Goal: Task Accomplishment & Management: Manage account settings

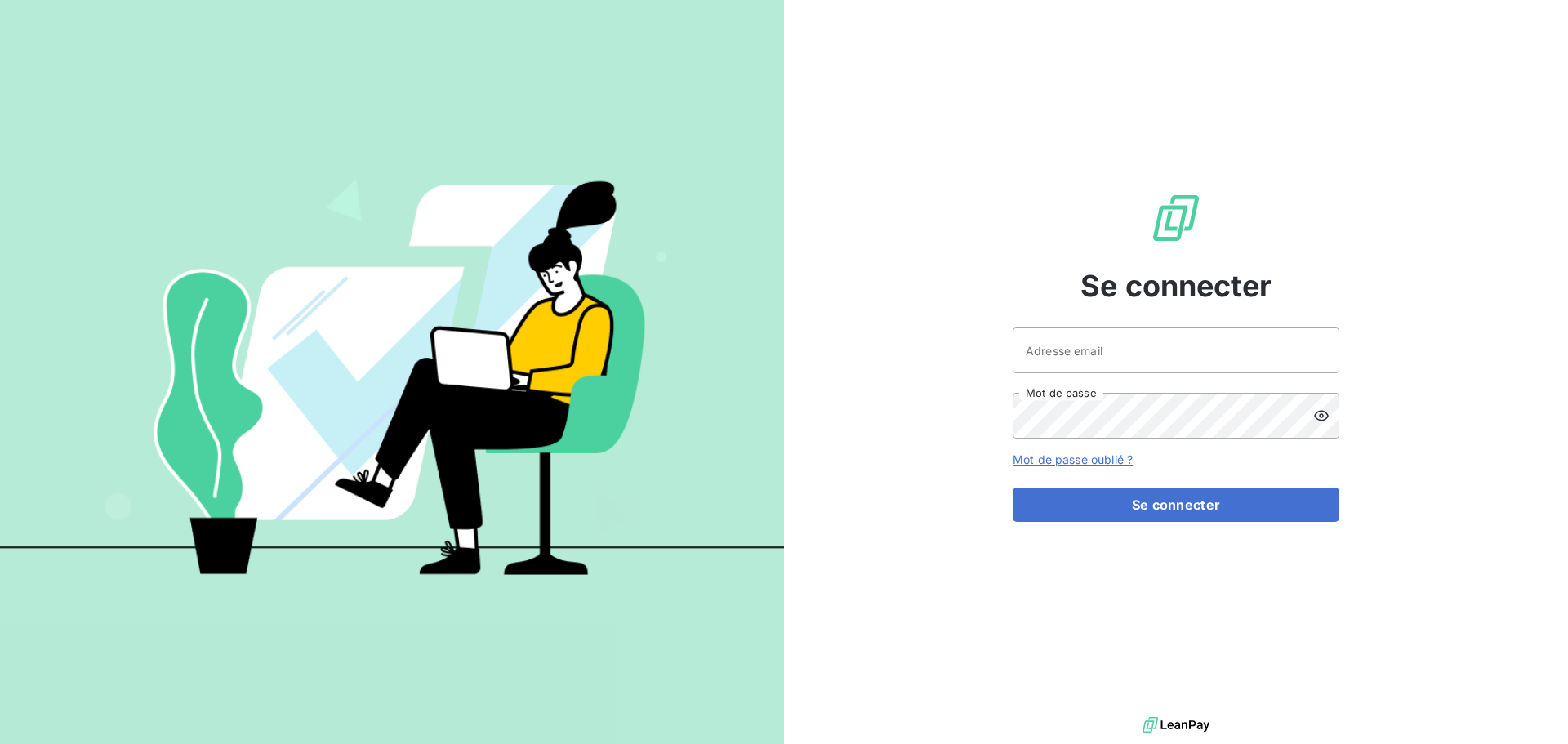
type input "[EMAIL_ADDRESS][PERSON_NAME][DOMAIN_NAME]"
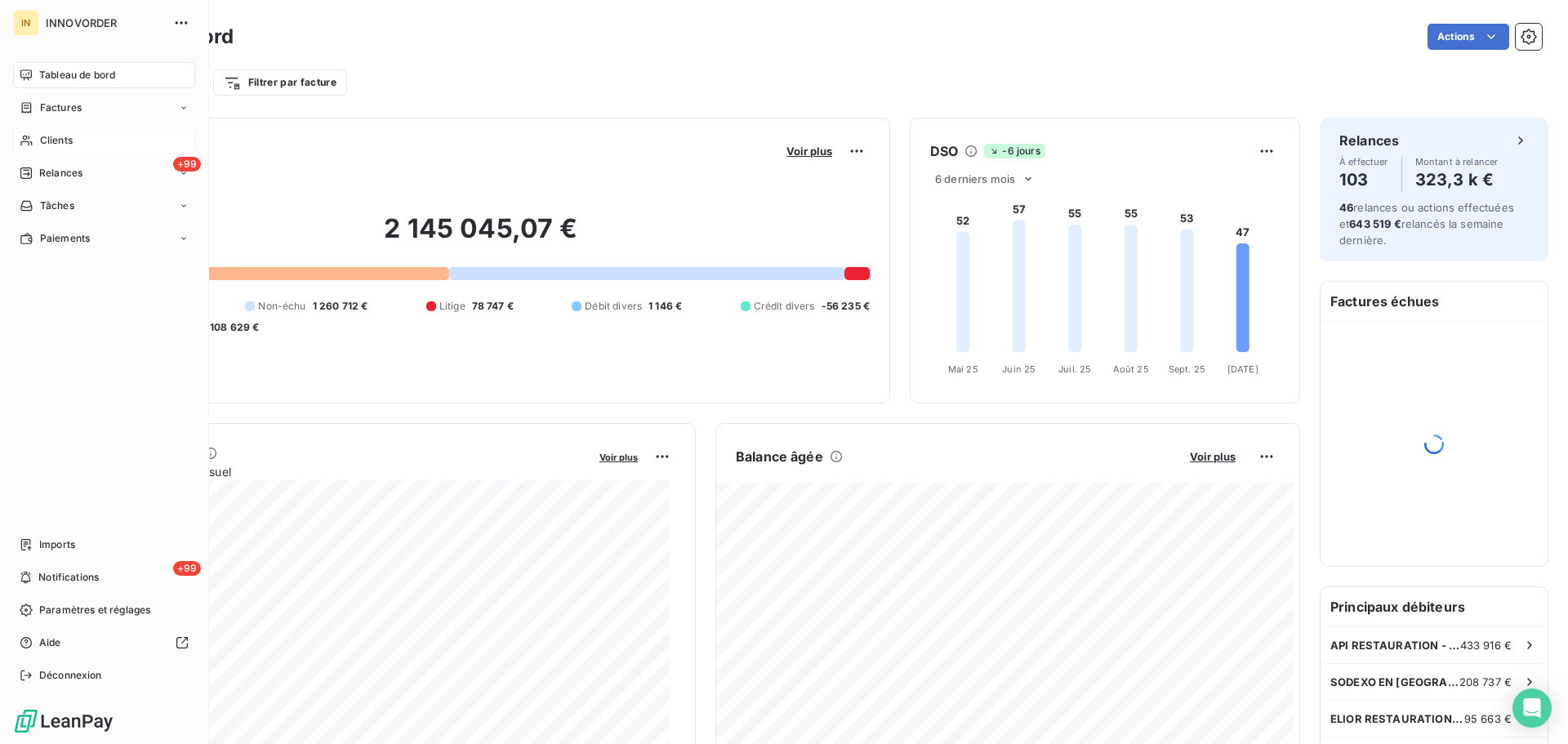
click at [66, 144] on span "Clients" at bounding box center [56, 140] width 33 height 14
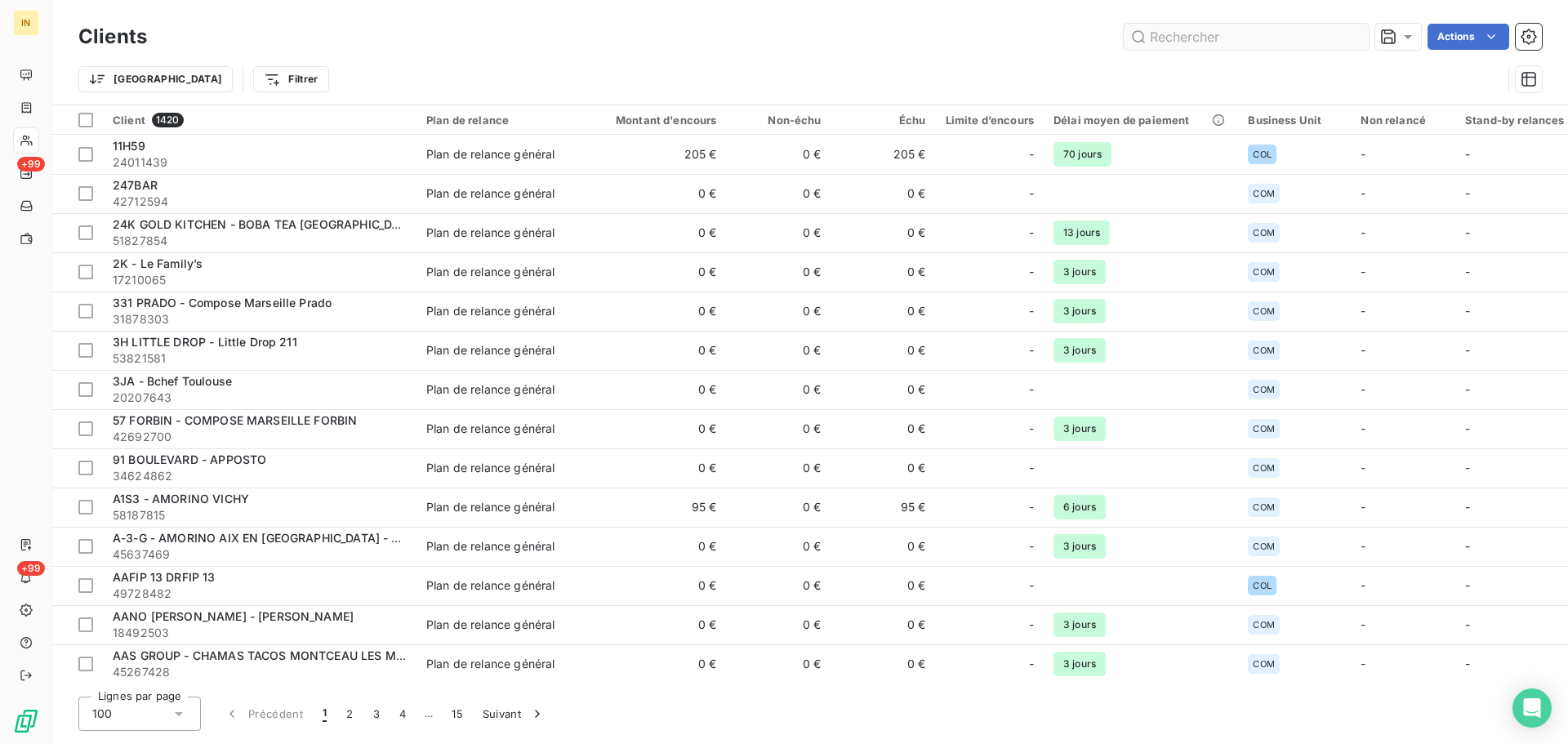
click at [1164, 42] on input "text" at bounding box center [1246, 36] width 245 height 26
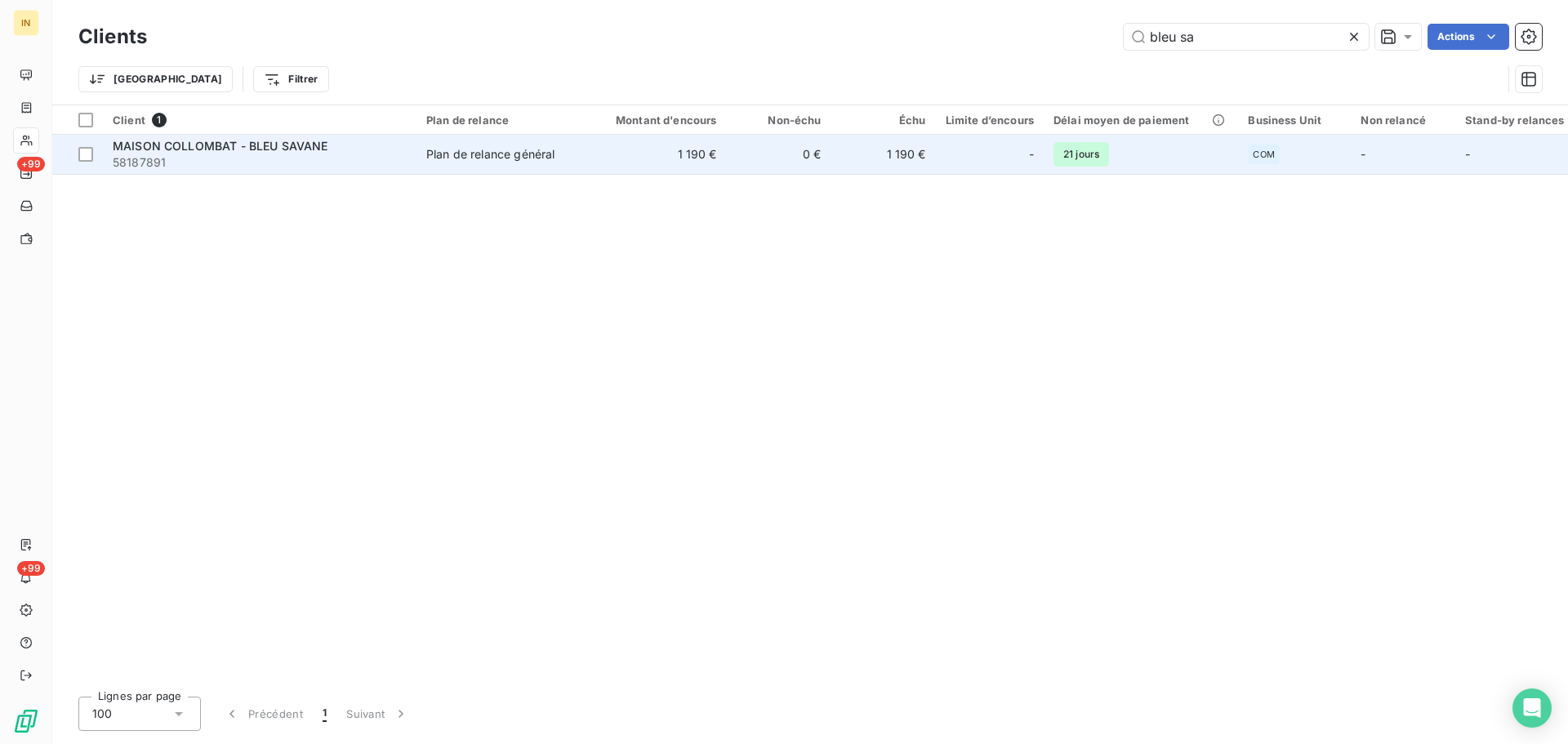
type input "bleu sa"
click at [219, 143] on span "MAISON COLLOMBAT - BLEU SAVANE" at bounding box center [220, 145] width 215 height 14
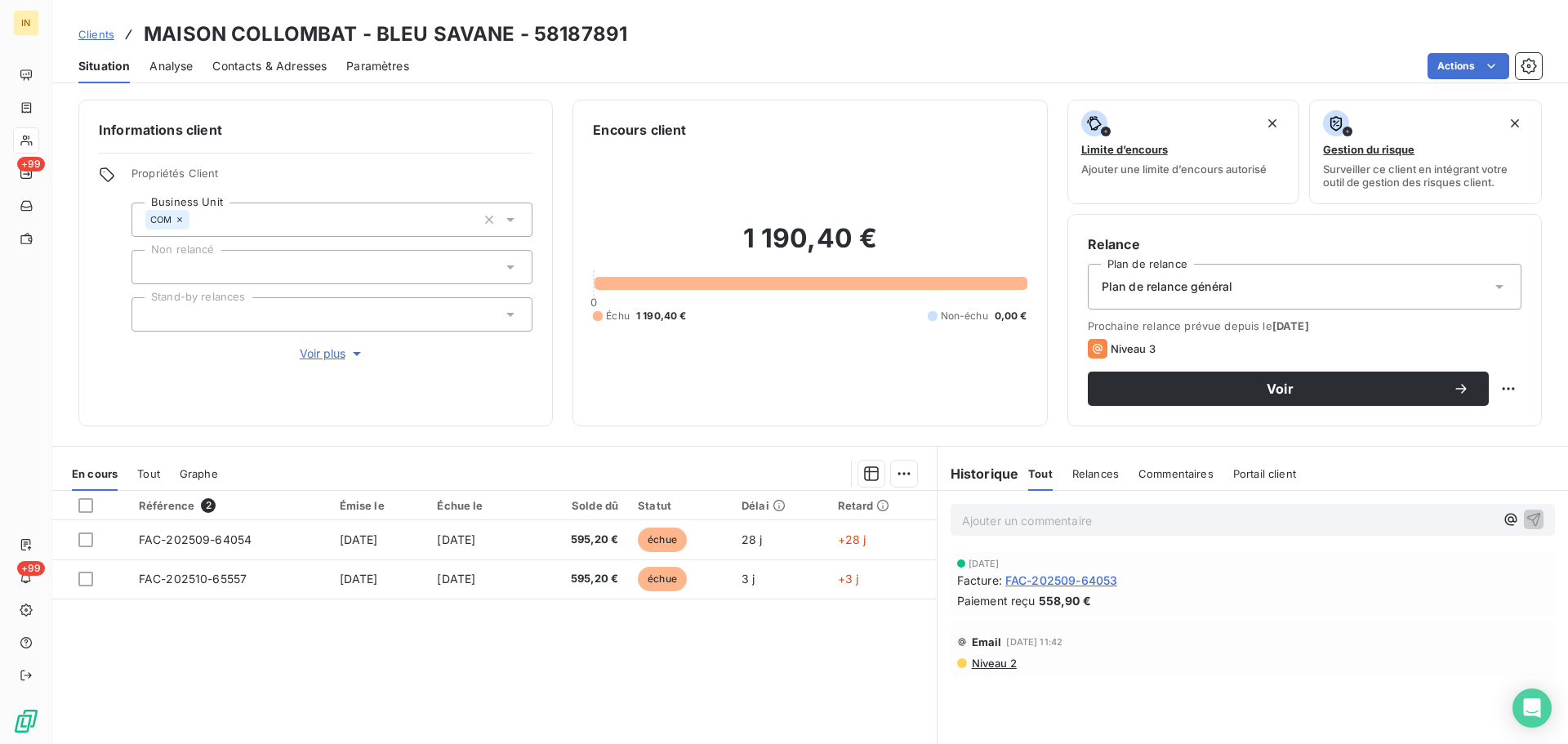
click at [1222, 287] on span "Plan de relance général" at bounding box center [1167, 286] width 131 height 16
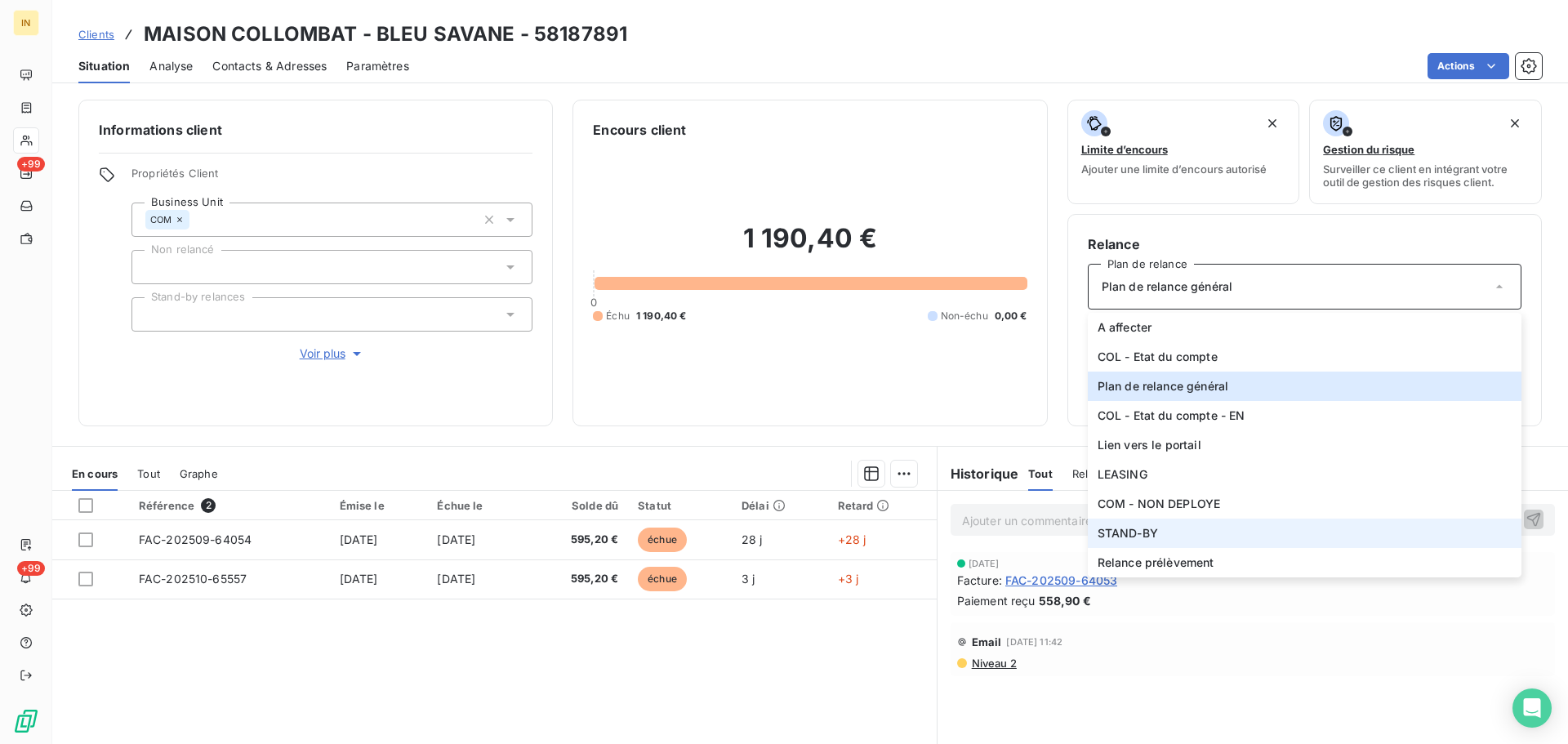
click at [1134, 536] on span "STAND-BY" at bounding box center [1128, 533] width 61 height 16
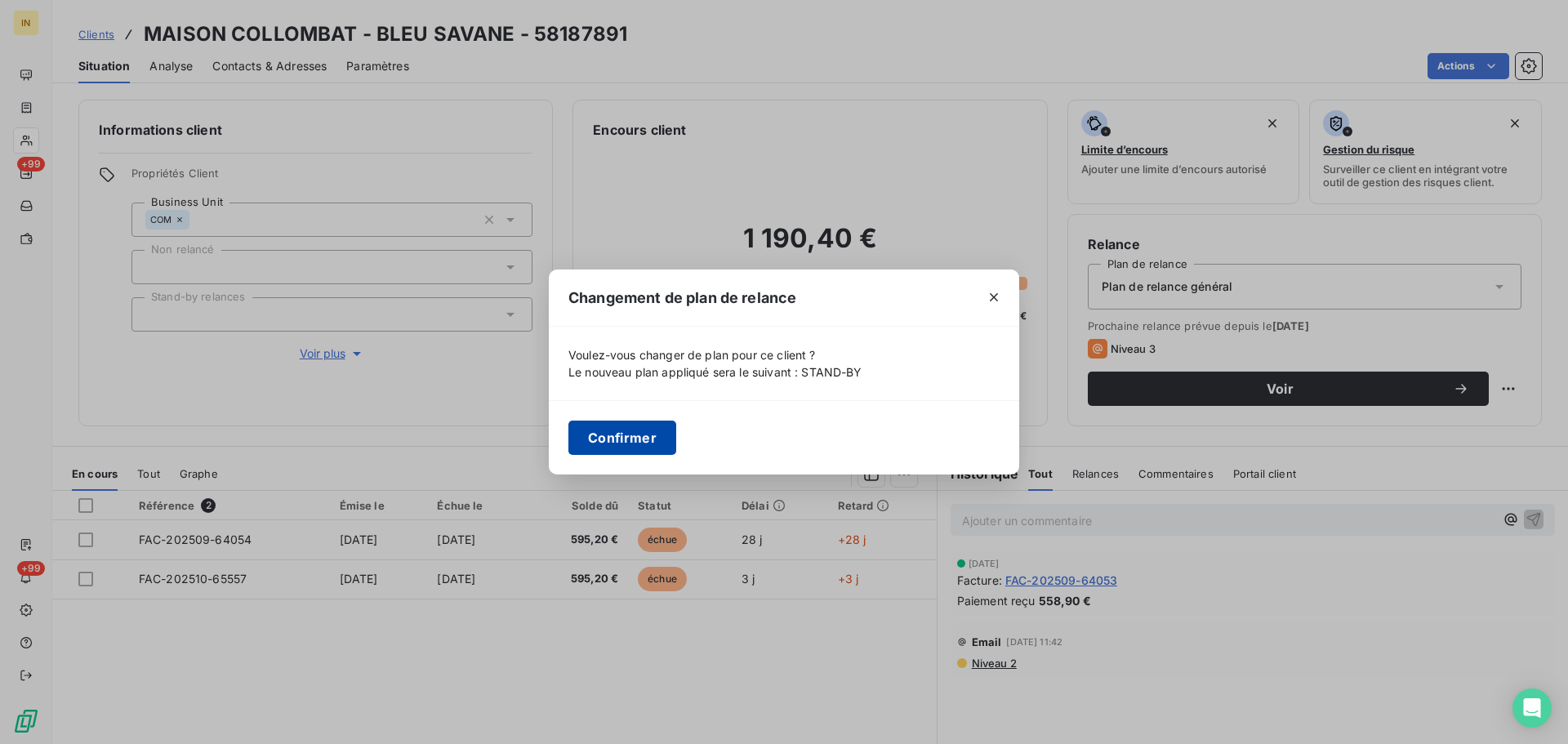
click at [599, 451] on button "Confirmer" at bounding box center [622, 437] width 108 height 35
